Goal: Transaction & Acquisition: Book appointment/travel/reservation

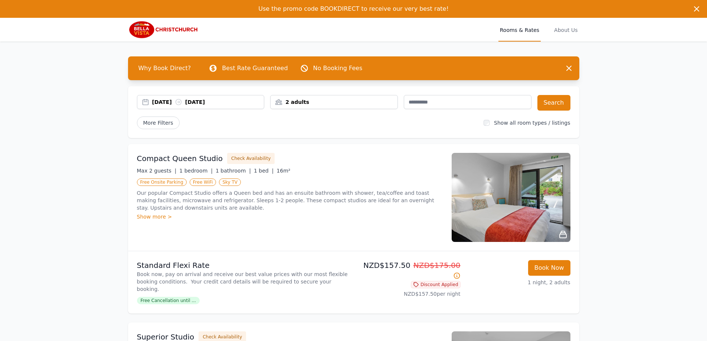
click at [243, 106] on div "[DATE] [DATE]" at bounding box center [201, 102] width 128 height 14
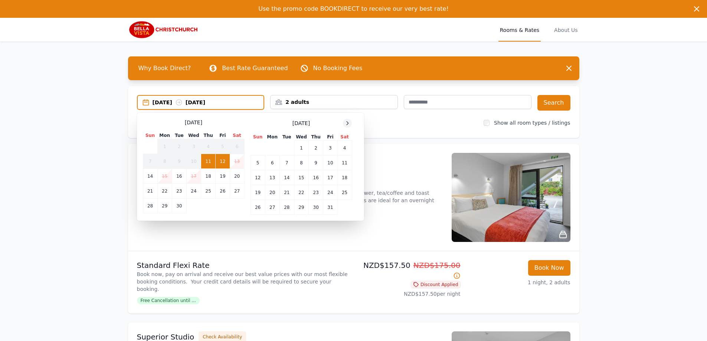
click at [349, 124] on icon at bounding box center [347, 123] width 6 height 6
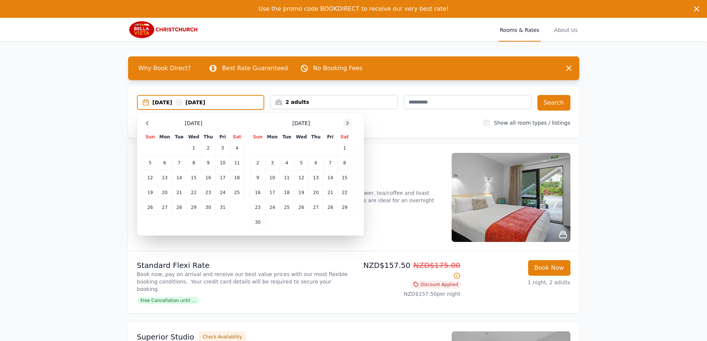
click at [349, 124] on icon at bounding box center [347, 123] width 6 height 6
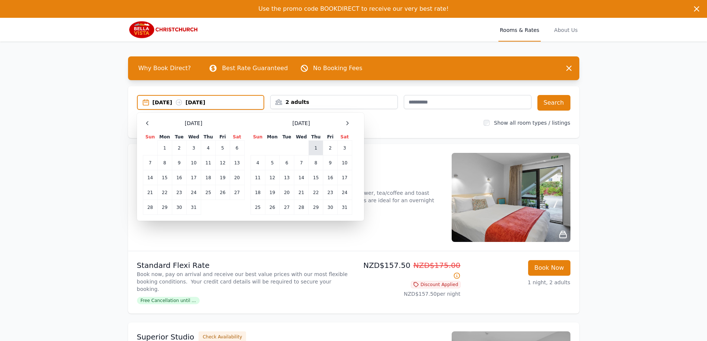
click at [318, 147] on td "1" at bounding box center [316, 148] width 14 height 15
click at [253, 167] on td "4" at bounding box center [257, 162] width 14 height 15
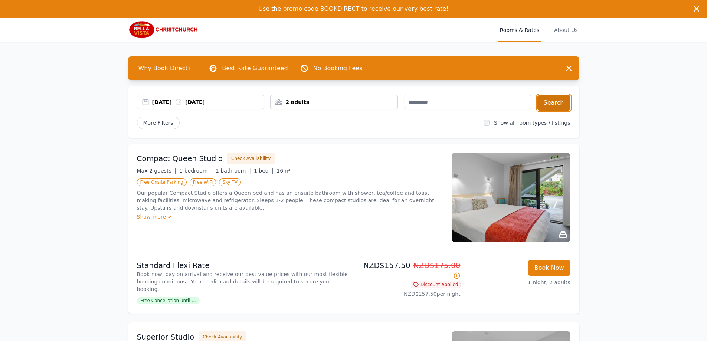
click at [554, 101] on button "Search" at bounding box center [553, 103] width 33 height 16
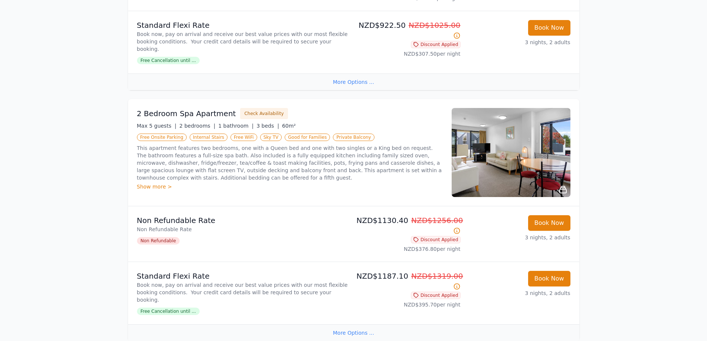
scroll to position [1013, 0]
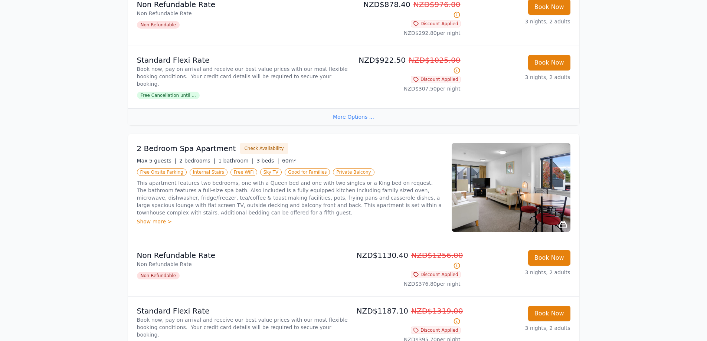
drag, startPoint x: 614, startPoint y: 56, endPoint x: 626, endPoint y: 9, distance: 49.3
